Goal: Task Accomplishment & Management: Use online tool/utility

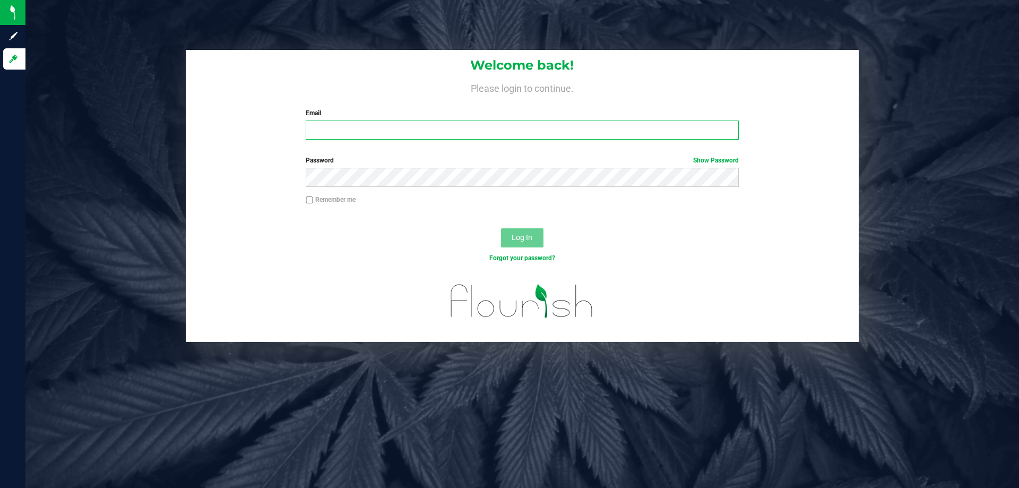
click at [314, 131] on input "Email" at bounding box center [522, 129] width 433 height 19
type input "Anaster@liveparallel.com"
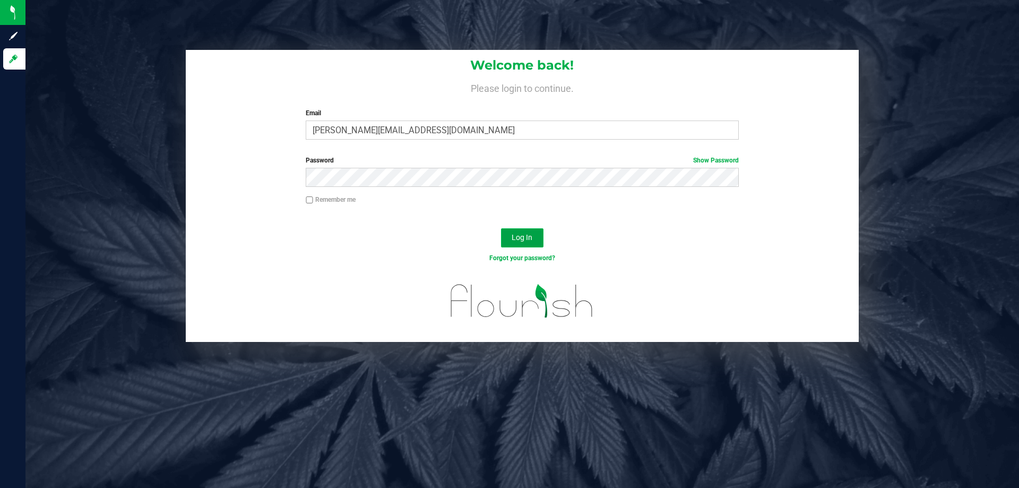
click at [511, 238] on button "Log In" at bounding box center [522, 237] width 42 height 19
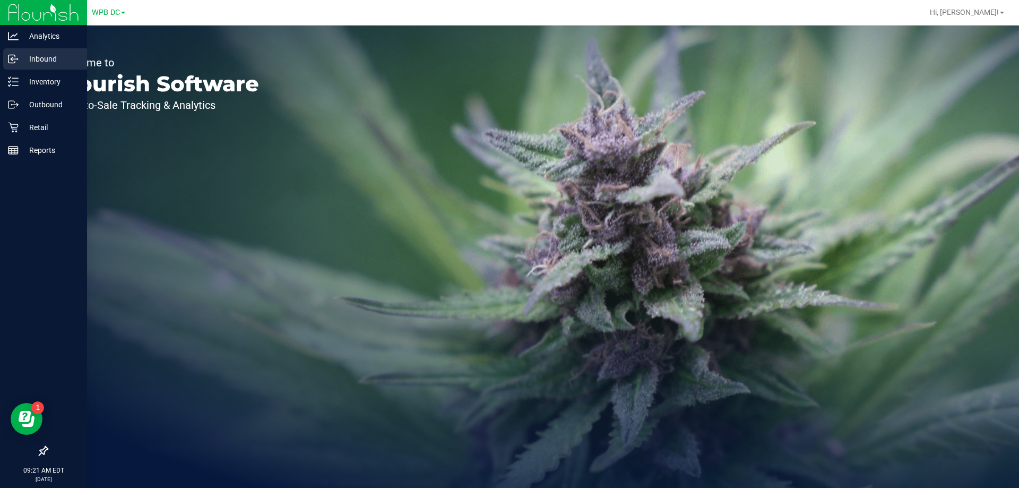
click at [43, 57] on p "Inbound" at bounding box center [51, 59] width 64 height 13
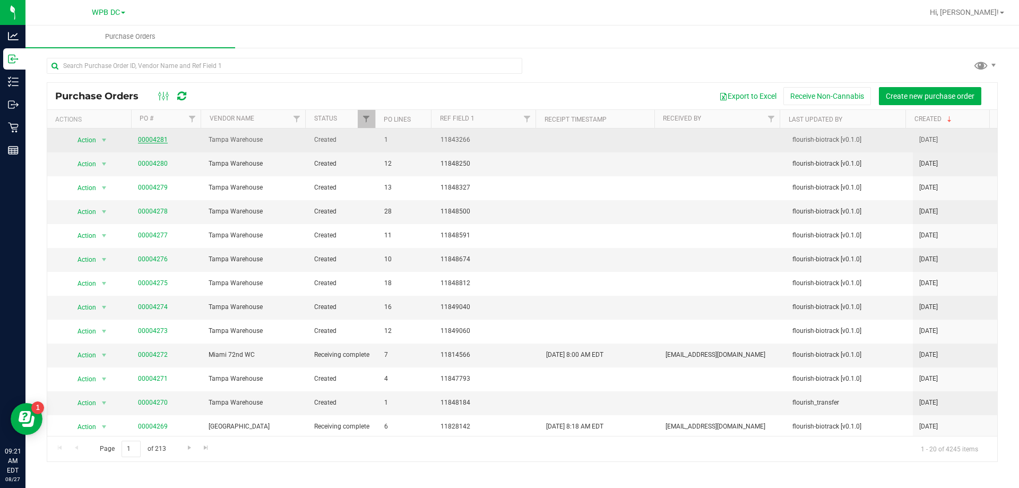
click at [151, 139] on link "00004281" at bounding box center [153, 139] width 30 height 7
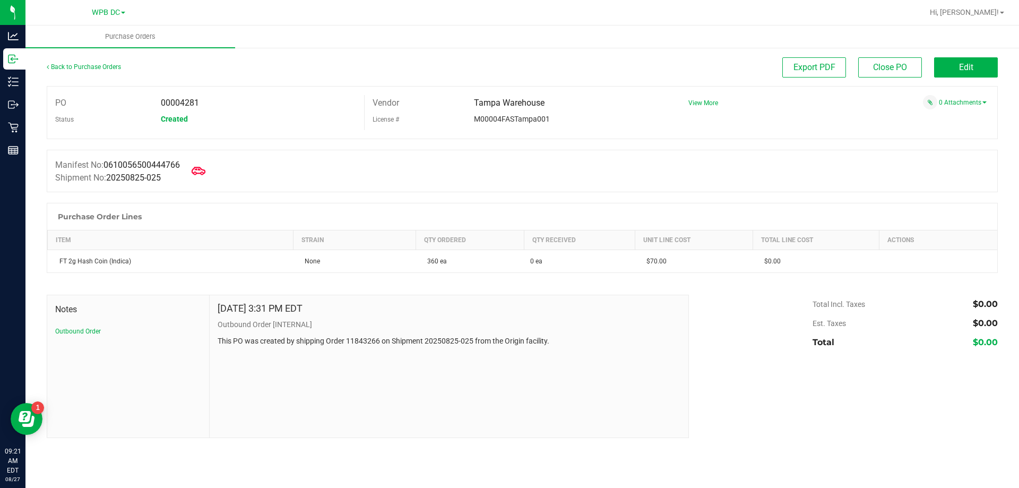
click at [205, 168] on icon at bounding box center [199, 171] width 14 height 14
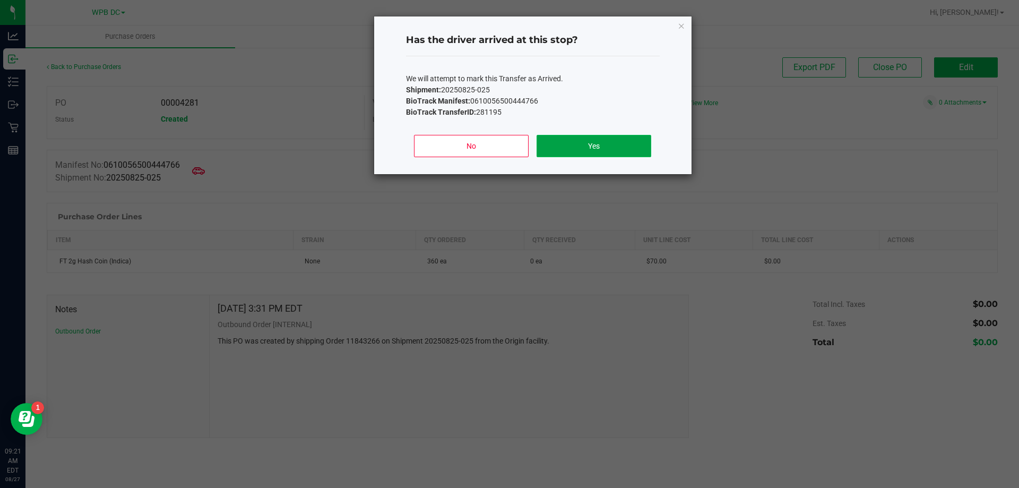
click at [604, 146] on button "Yes" at bounding box center [594, 146] width 114 height 22
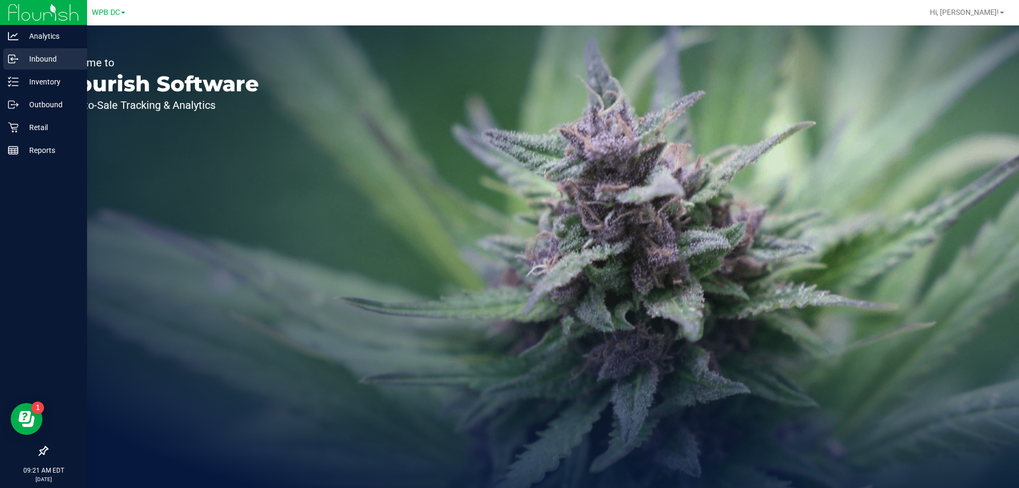
click at [45, 58] on p "Inbound" at bounding box center [51, 59] width 64 height 13
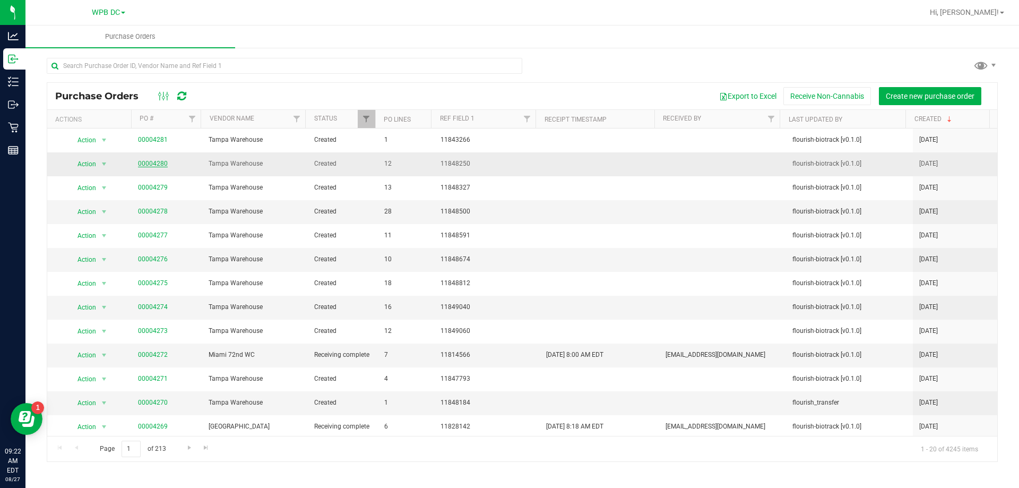
click at [159, 163] on link "00004280" at bounding box center [153, 163] width 30 height 7
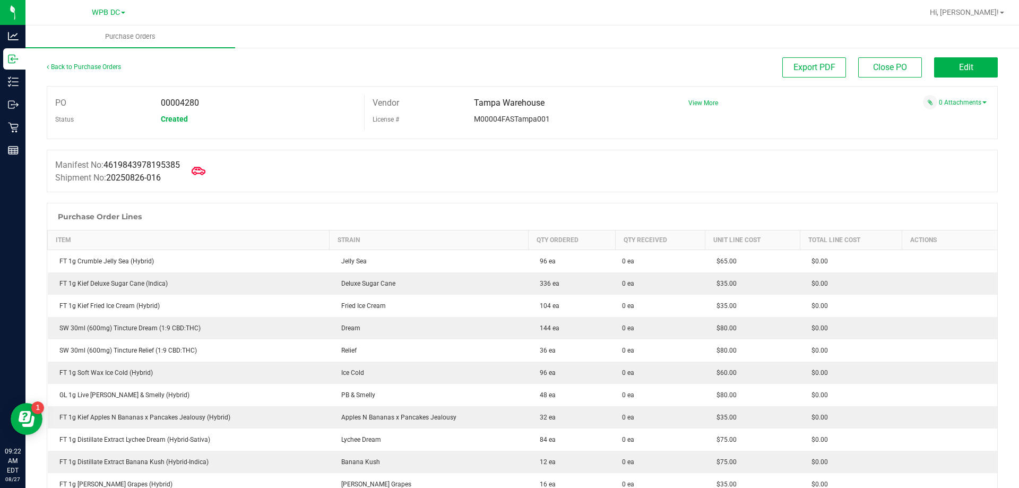
click at [203, 173] on icon at bounding box center [199, 171] width 14 height 8
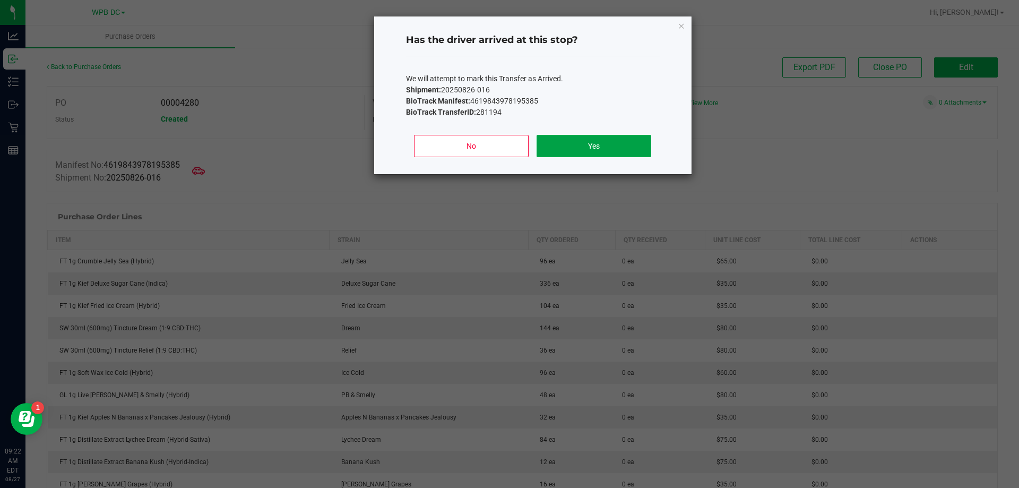
click at [580, 142] on button "Yes" at bounding box center [594, 146] width 114 height 22
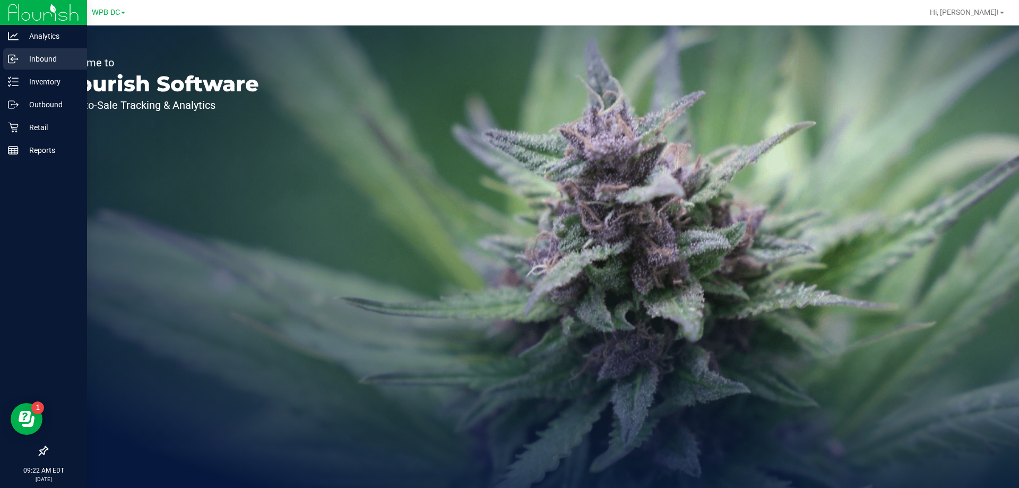
click at [40, 57] on p "Inbound" at bounding box center [51, 59] width 64 height 13
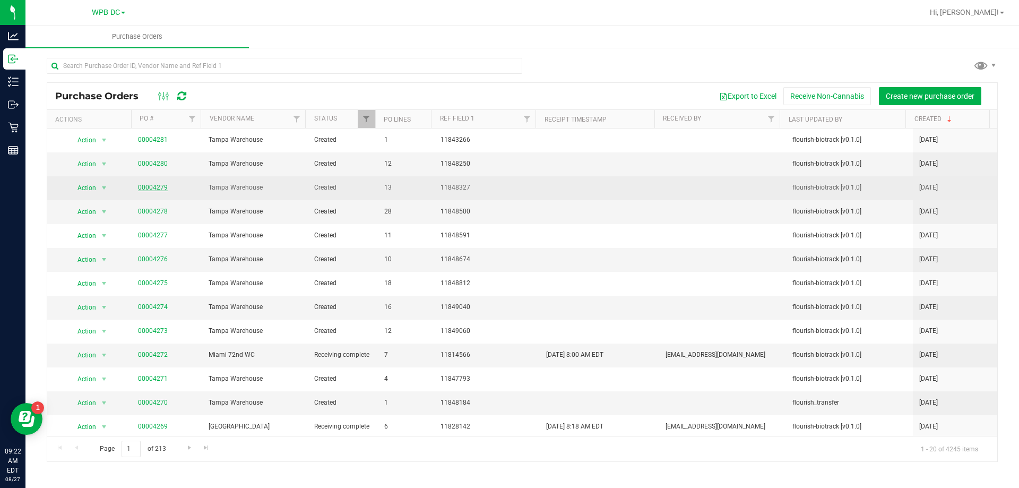
click at [158, 189] on link "00004279" at bounding box center [153, 187] width 30 height 7
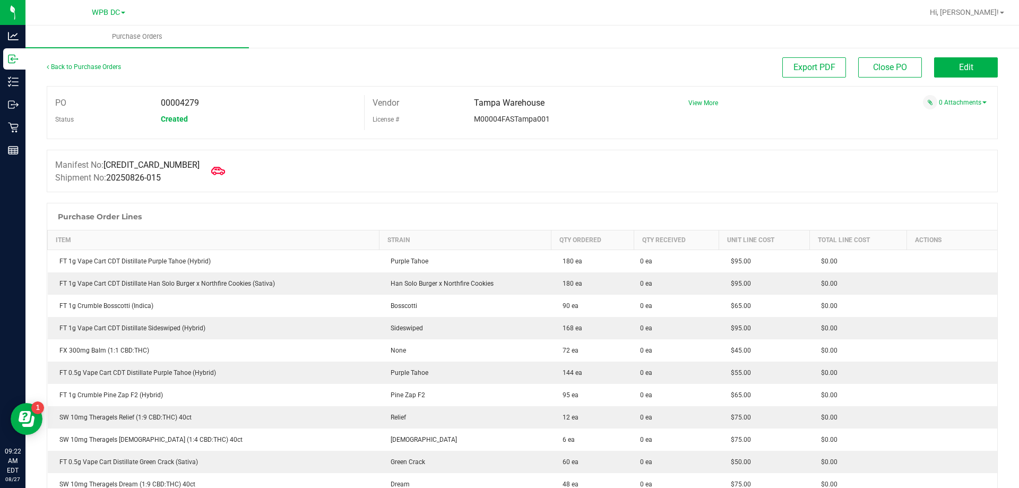
click at [211, 166] on icon at bounding box center [218, 171] width 14 height 14
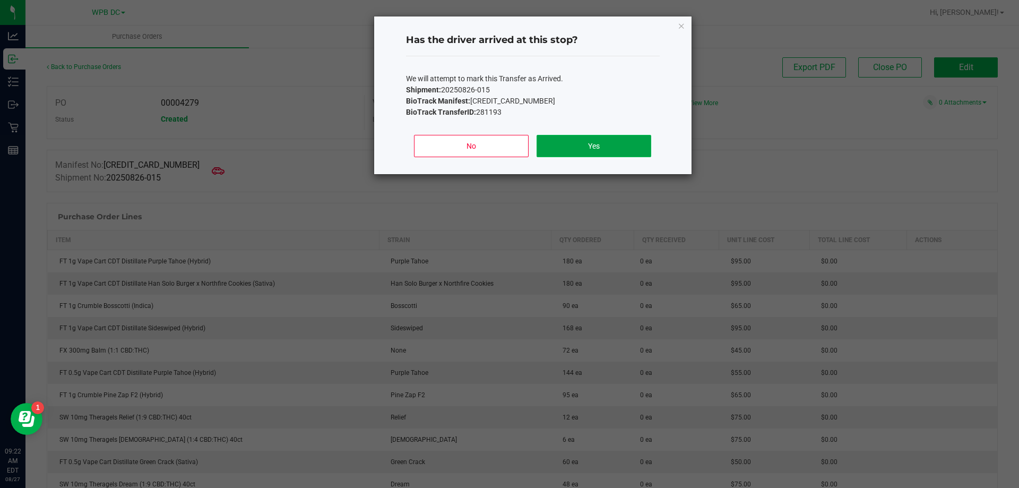
click at [570, 149] on button "Yes" at bounding box center [594, 146] width 114 height 22
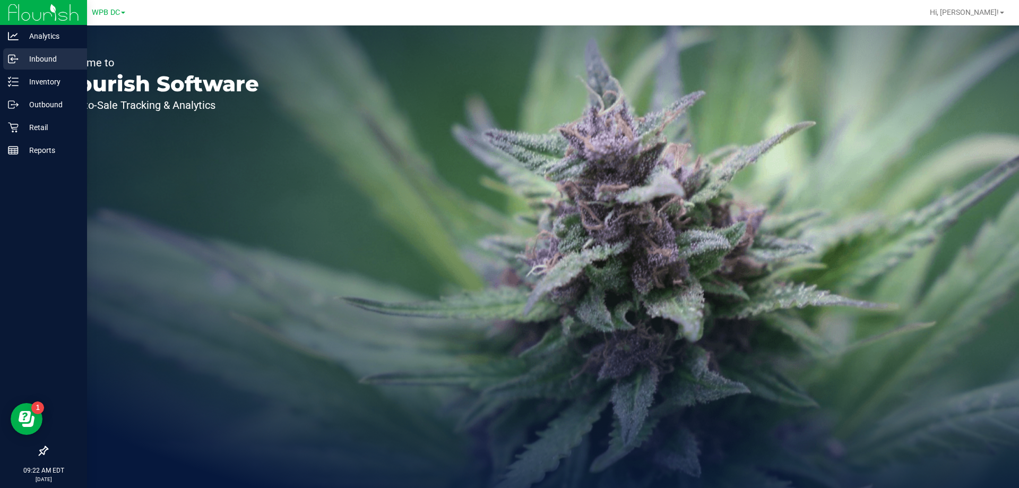
click at [37, 58] on p "Inbound" at bounding box center [51, 59] width 64 height 13
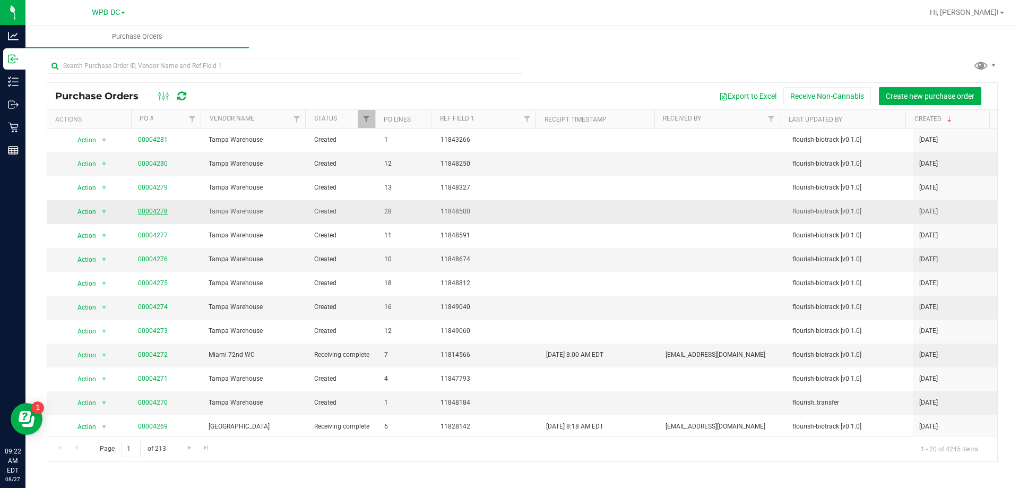
click at [154, 212] on link "00004278" at bounding box center [153, 211] width 30 height 7
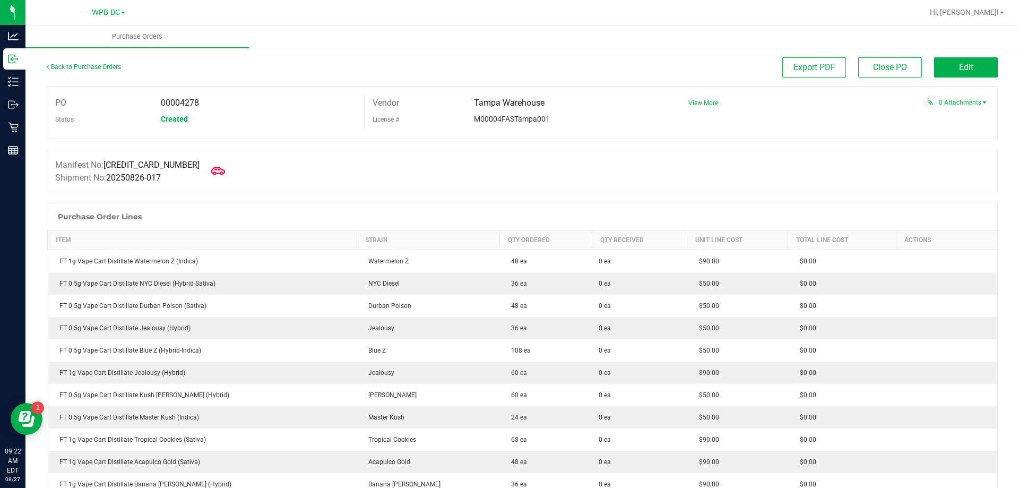
click at [211, 167] on icon at bounding box center [218, 171] width 14 height 14
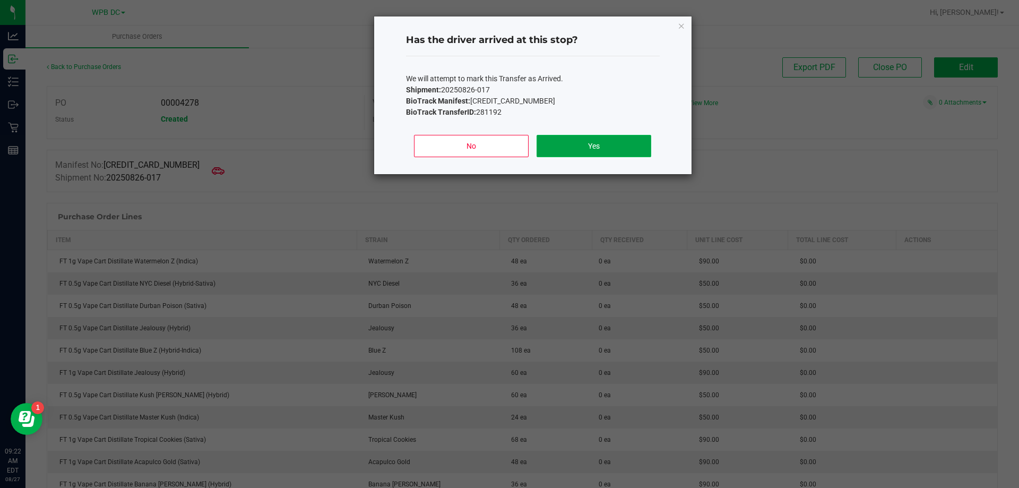
click at [584, 146] on button "Yes" at bounding box center [594, 146] width 114 height 22
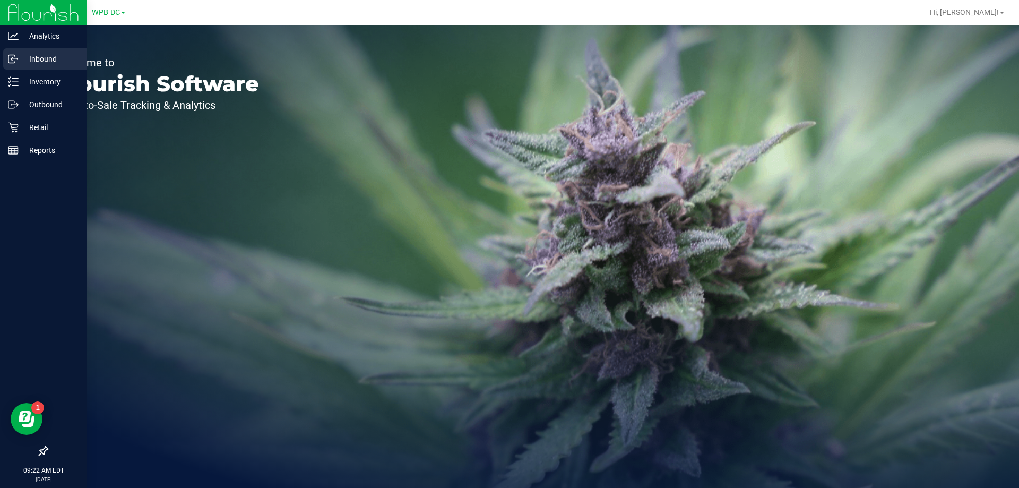
click at [36, 55] on p "Inbound" at bounding box center [51, 59] width 64 height 13
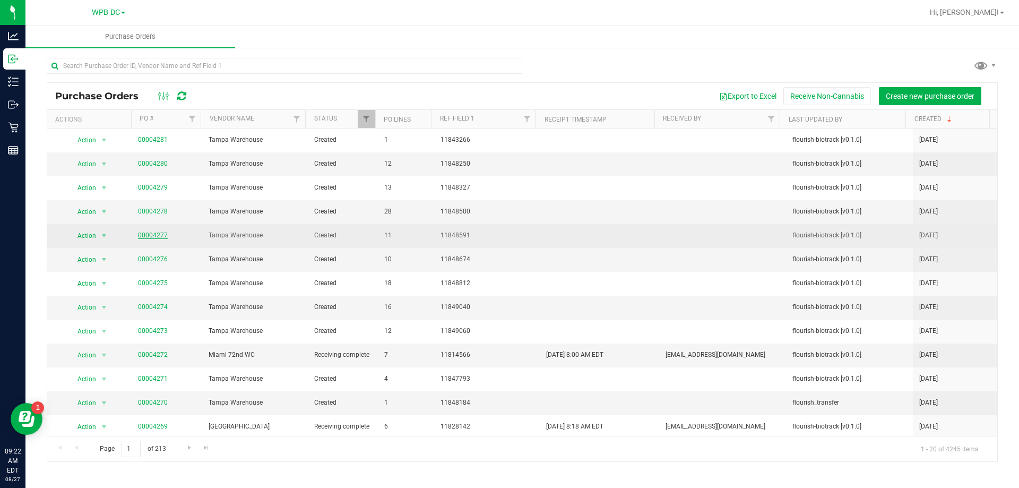
click at [149, 235] on link "00004277" at bounding box center [153, 234] width 30 height 7
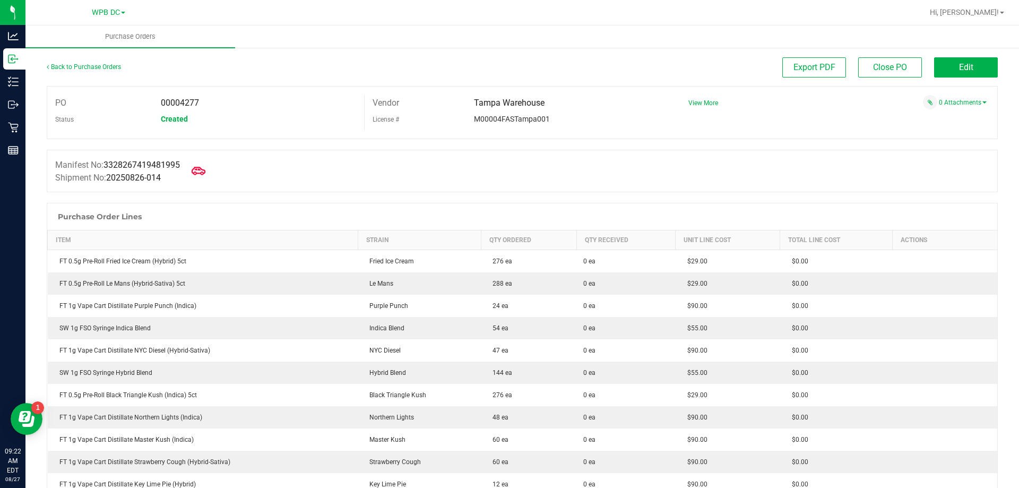
click at [203, 170] on icon at bounding box center [199, 171] width 14 height 8
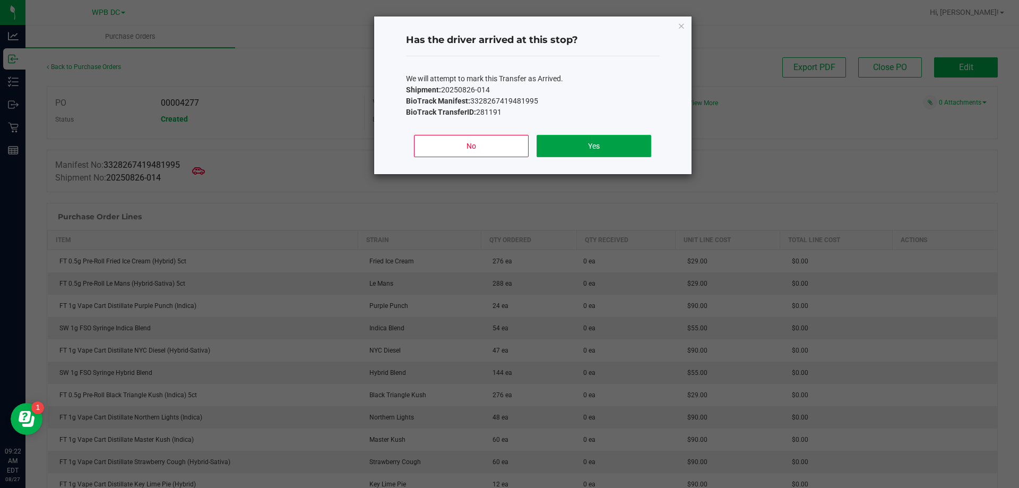
click at [585, 148] on button "Yes" at bounding box center [594, 146] width 114 height 22
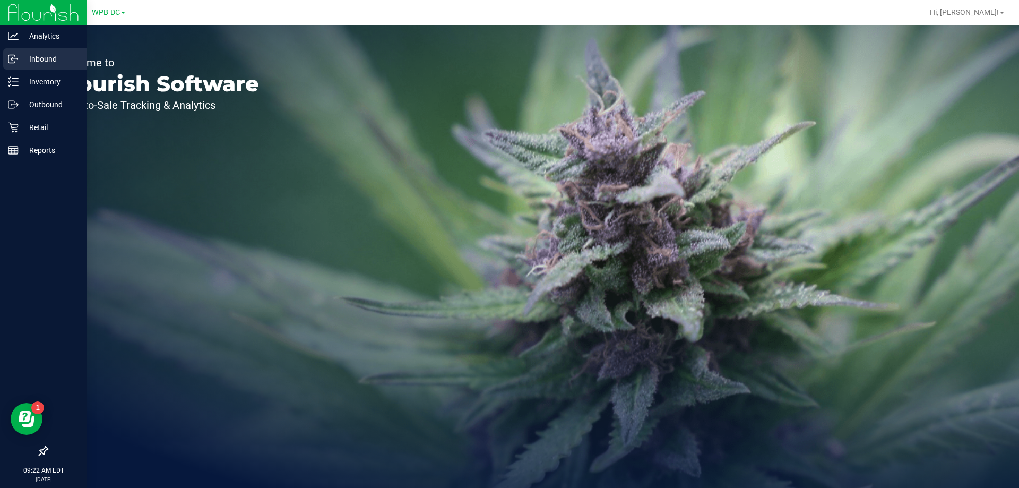
click at [47, 56] on p "Inbound" at bounding box center [51, 59] width 64 height 13
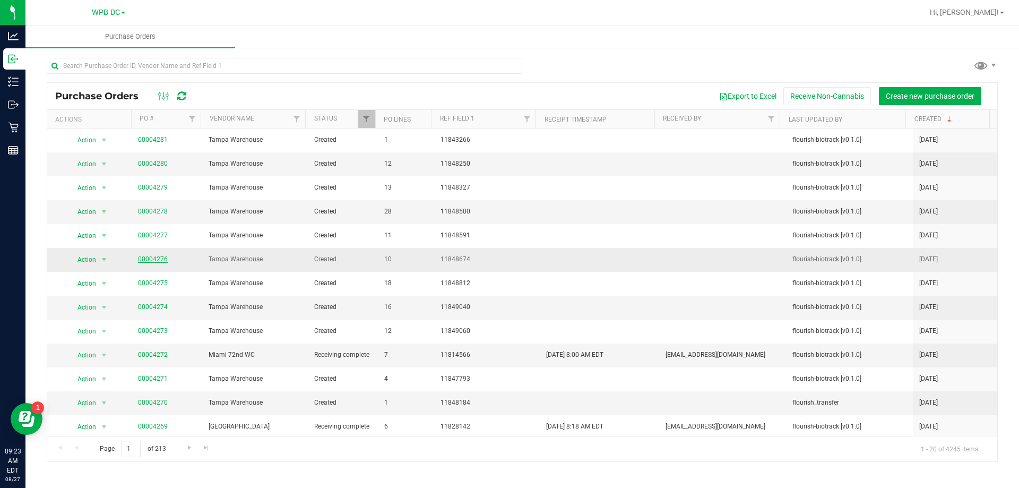
click at [156, 258] on link "00004276" at bounding box center [153, 258] width 30 height 7
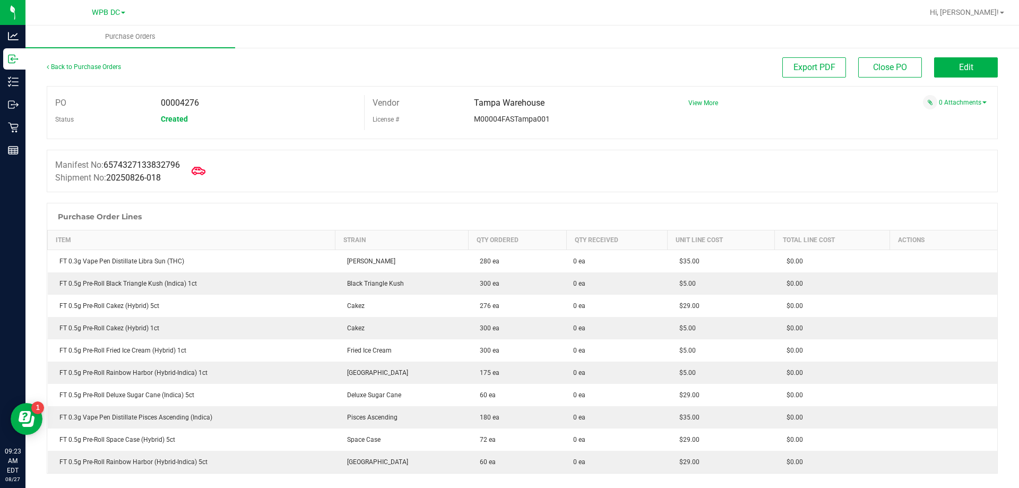
click at [203, 171] on icon at bounding box center [199, 171] width 14 height 14
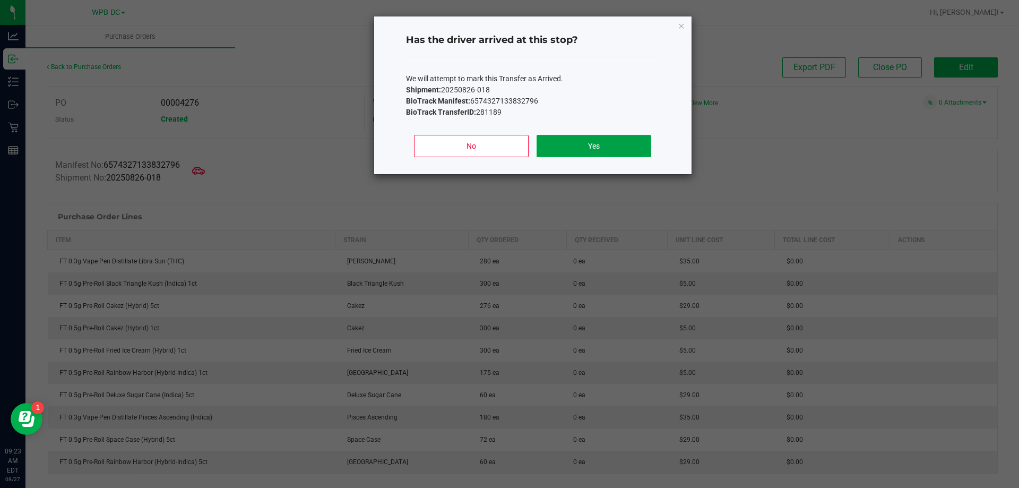
click at [581, 139] on button "Yes" at bounding box center [594, 146] width 114 height 22
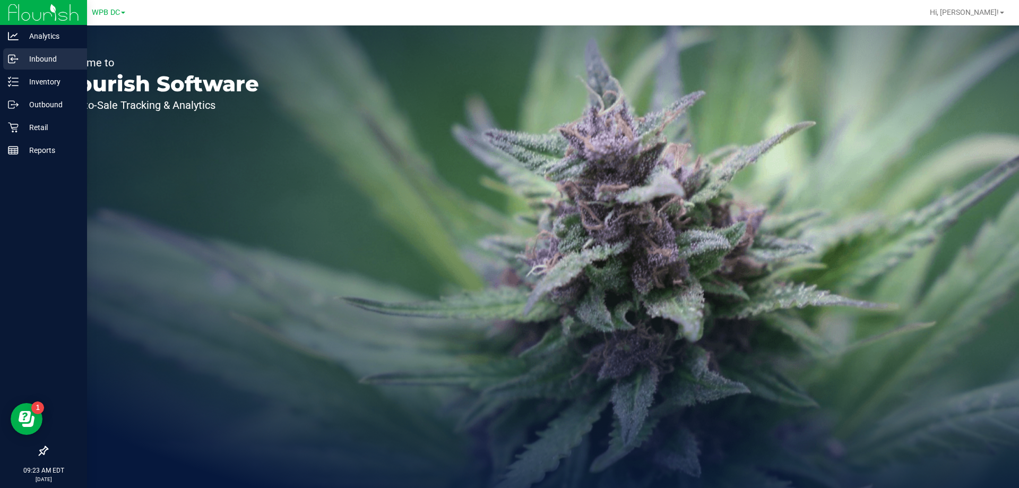
click at [47, 58] on p "Inbound" at bounding box center [51, 59] width 64 height 13
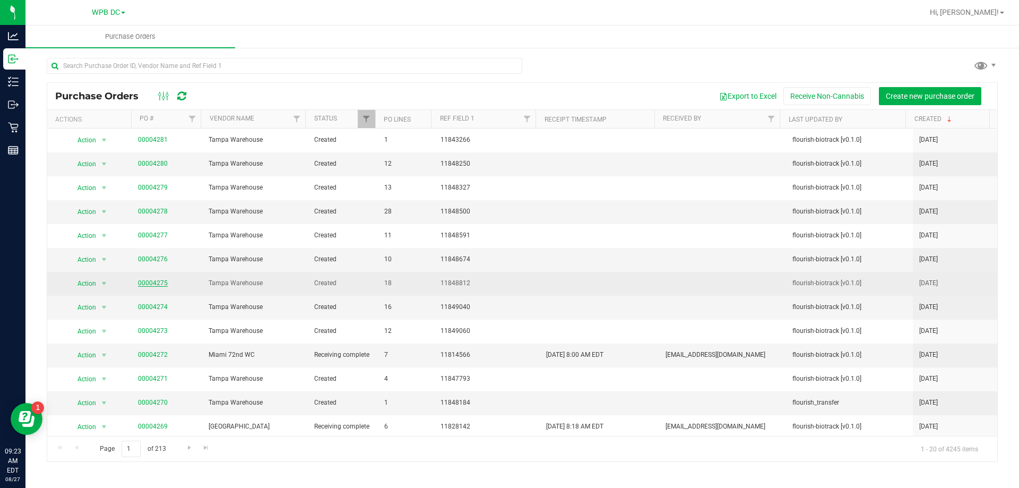
click at [154, 285] on link "00004275" at bounding box center [153, 282] width 30 height 7
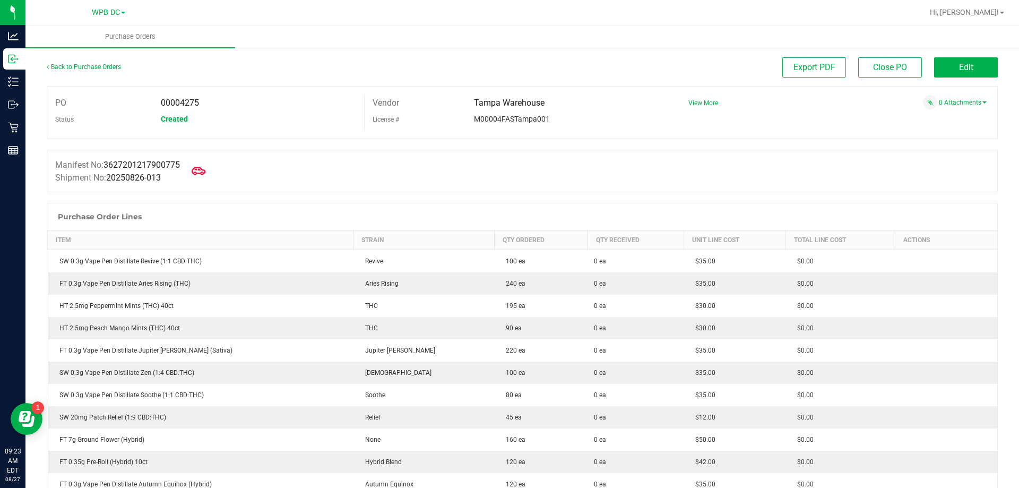
click at [203, 171] on icon at bounding box center [199, 171] width 14 height 14
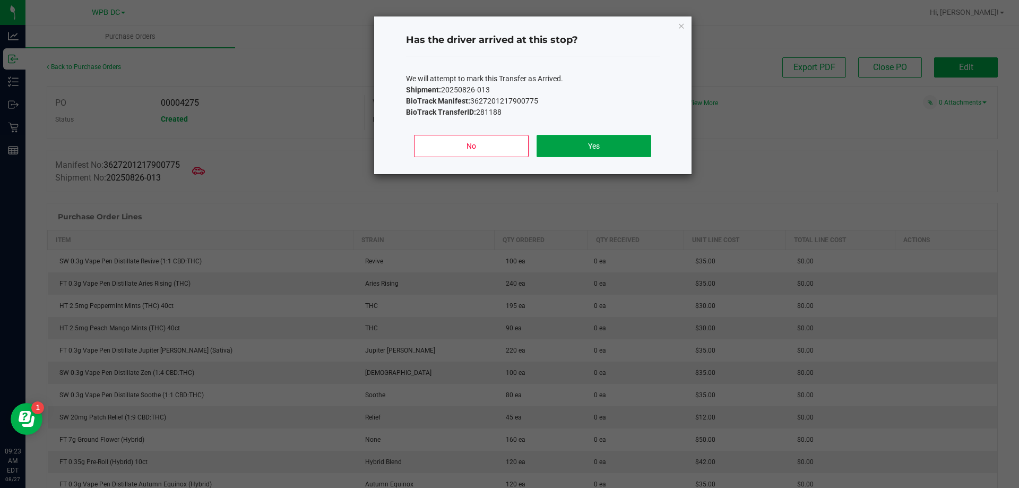
click at [560, 145] on button "Yes" at bounding box center [594, 146] width 114 height 22
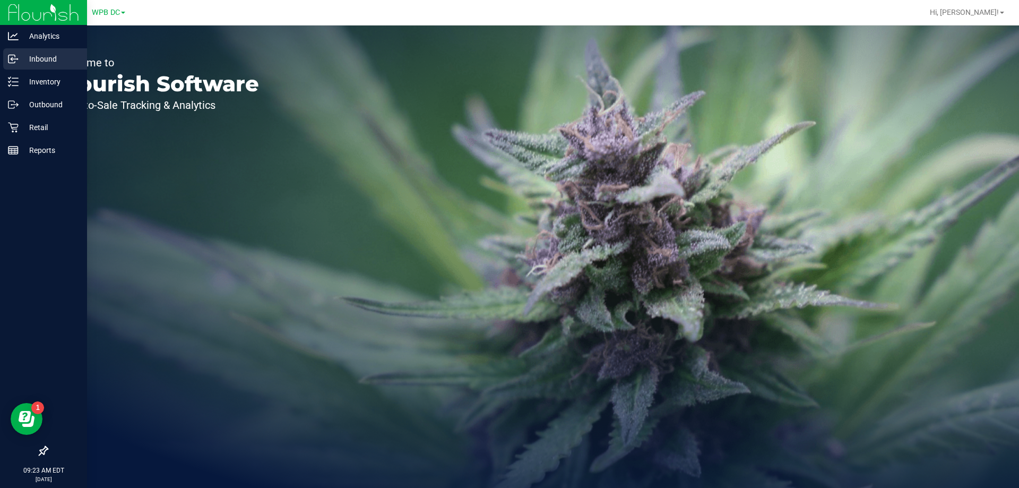
click at [37, 57] on p "Inbound" at bounding box center [51, 59] width 64 height 13
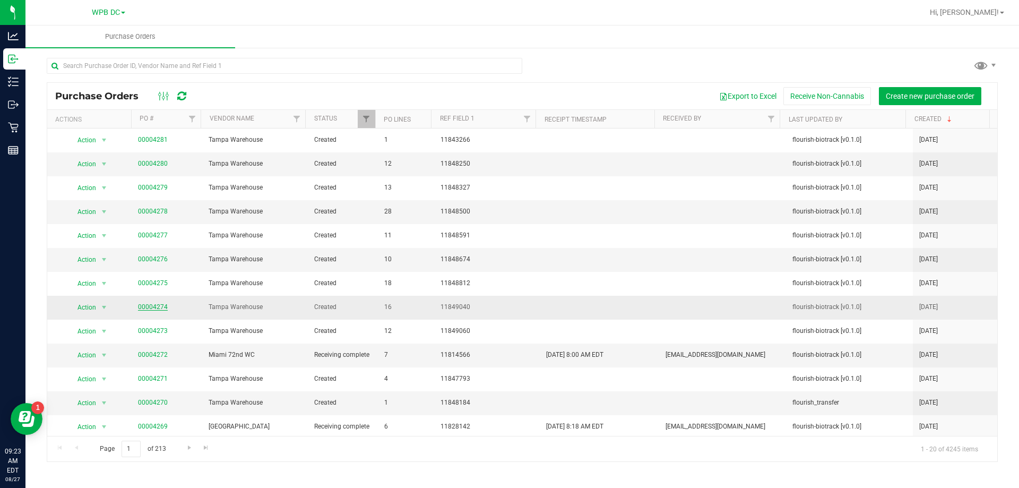
click at [157, 305] on link "00004274" at bounding box center [153, 306] width 30 height 7
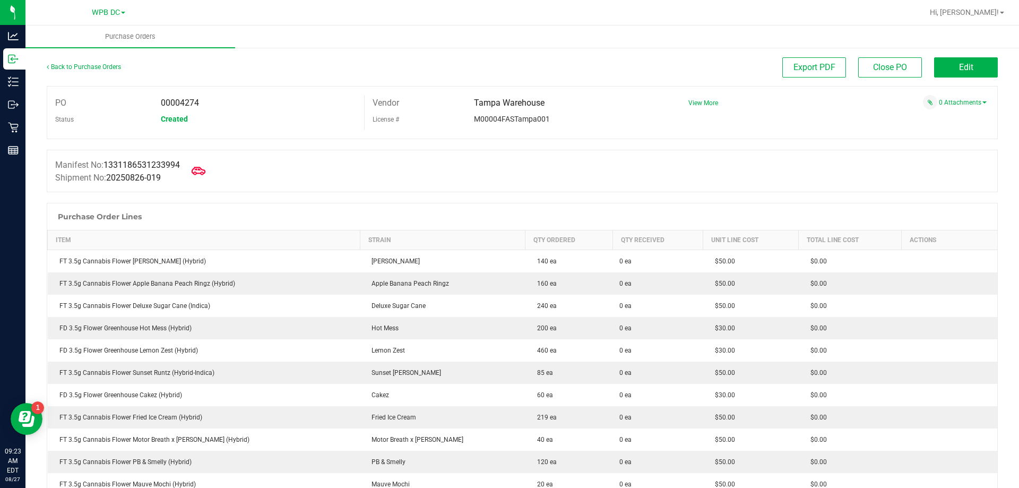
click at [204, 170] on icon at bounding box center [199, 171] width 14 height 14
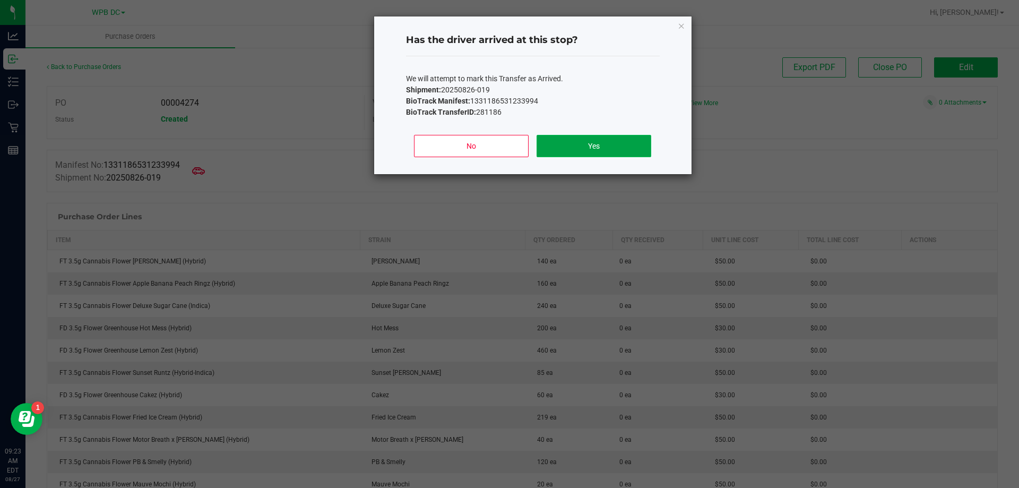
click at [613, 141] on button "Yes" at bounding box center [594, 146] width 114 height 22
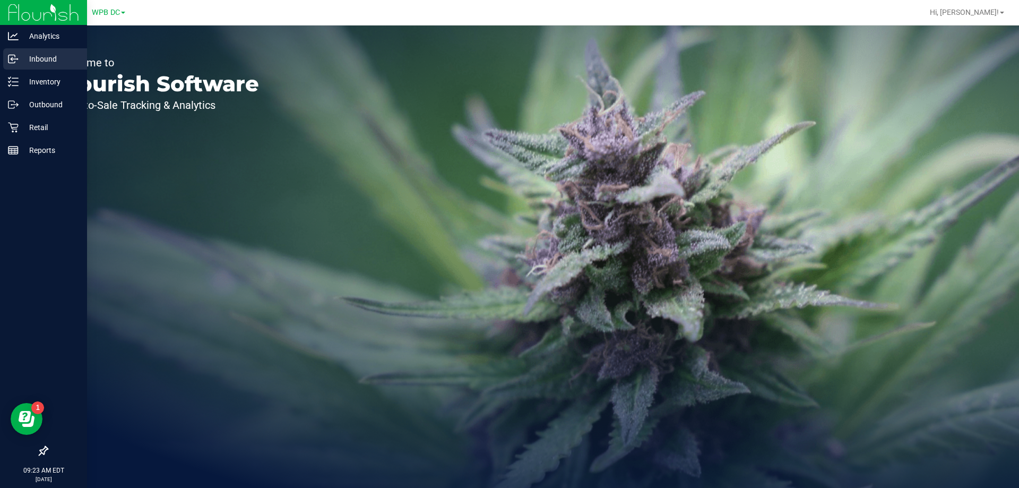
click at [43, 57] on p "Inbound" at bounding box center [51, 59] width 64 height 13
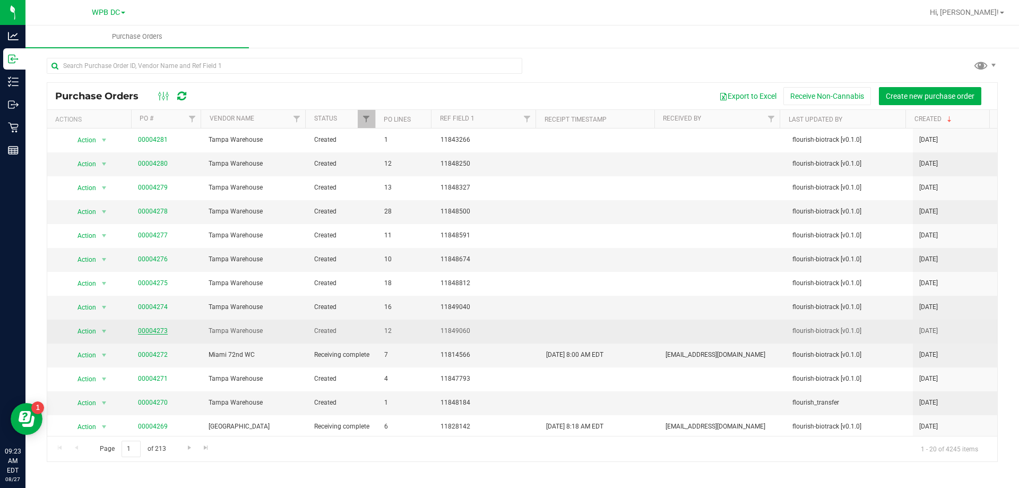
click at [152, 333] on link "00004273" at bounding box center [153, 330] width 30 height 7
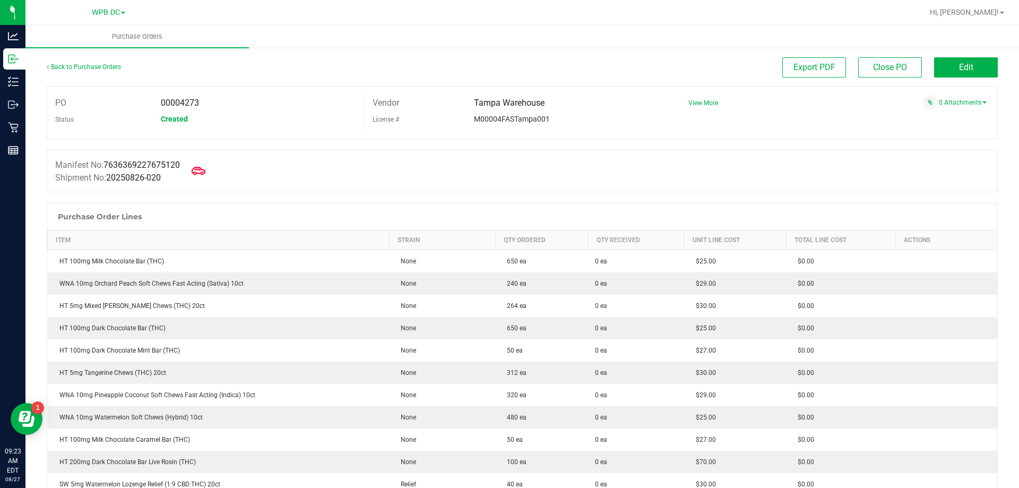
click at [200, 173] on icon at bounding box center [199, 171] width 14 height 14
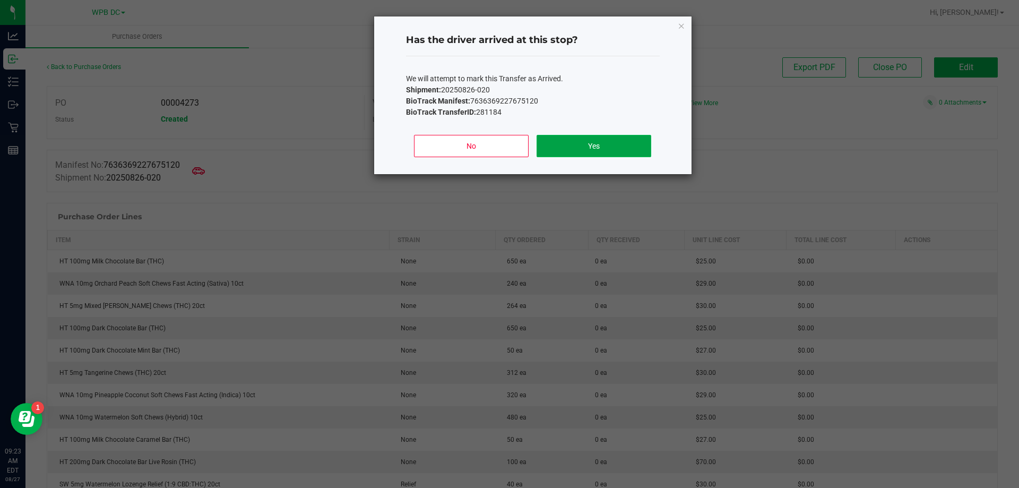
click at [586, 150] on button "Yes" at bounding box center [594, 146] width 114 height 22
